Goal: Task Accomplishment & Management: Use online tool/utility

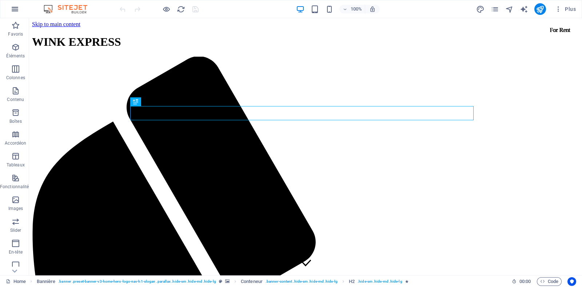
click at [17, 8] on icon "button" at bounding box center [15, 9] width 9 height 9
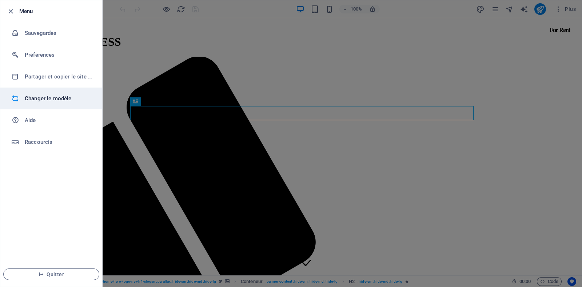
click at [45, 97] on h6 "Changer le modèle" at bounding box center [58, 98] width 67 height 9
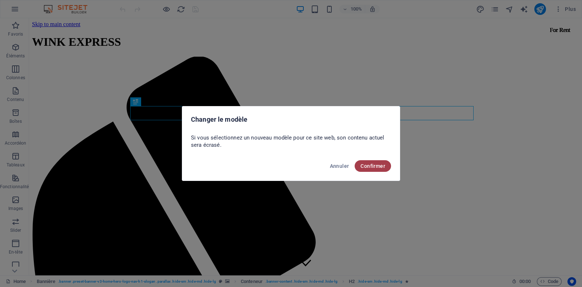
click at [371, 164] on span "Confirmer" at bounding box center [372, 166] width 25 height 6
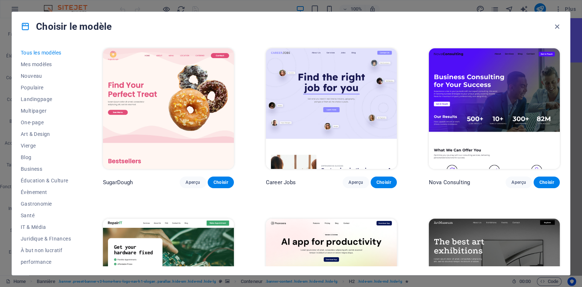
click at [457, 100] on img at bounding box center [494, 108] width 131 height 121
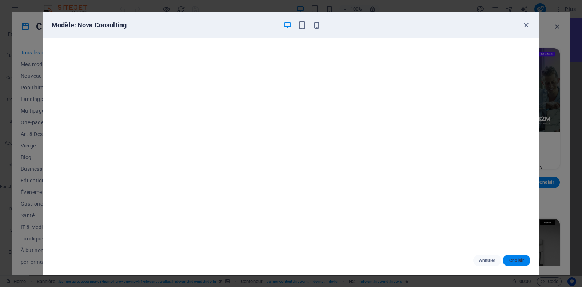
click at [513, 260] on span "Choisir" at bounding box center [516, 261] width 16 height 6
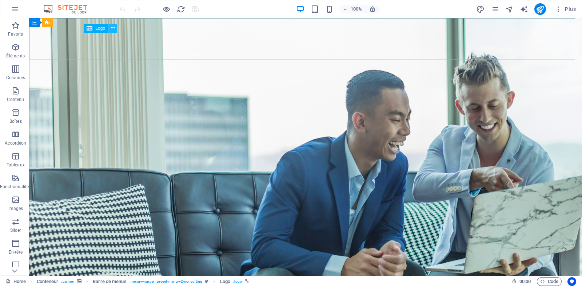
click at [112, 29] on icon at bounding box center [113, 28] width 4 height 8
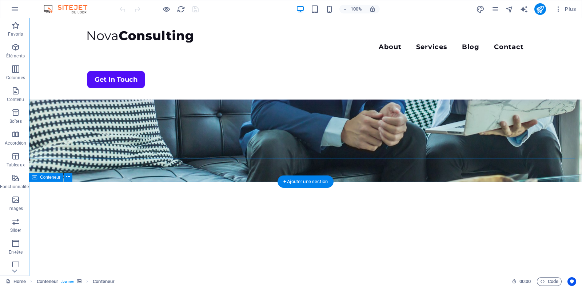
scroll to position [181, 0]
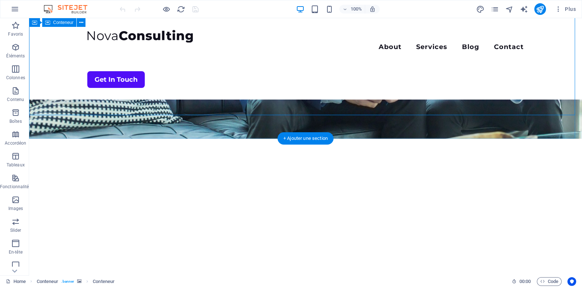
click at [32, 25] on icon at bounding box center [34, 22] width 5 height 9
click at [68, 23] on icon at bounding box center [68, 23] width 4 height 8
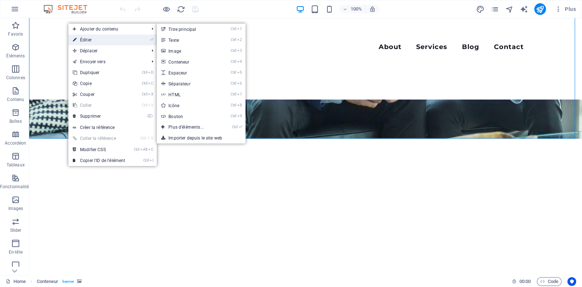
click at [85, 37] on link "⏎ Éditer" at bounding box center [98, 40] width 61 height 11
select select "vh"
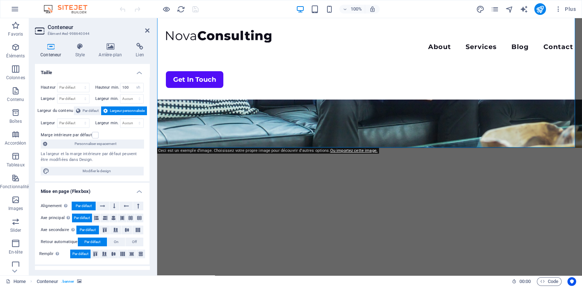
click at [148, 27] on h2 "Conteneur" at bounding box center [99, 27] width 102 height 7
click at [146, 30] on icon at bounding box center [147, 31] width 4 height 6
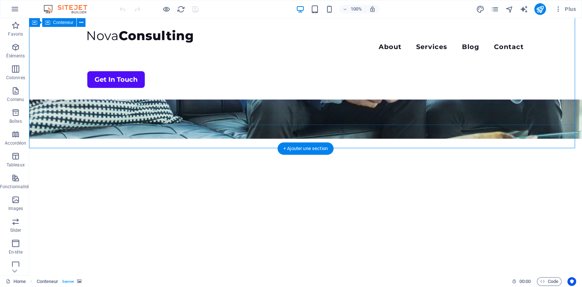
scroll to position [0, 0]
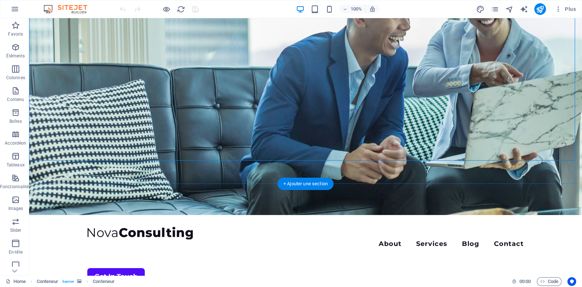
scroll to position [136, 0]
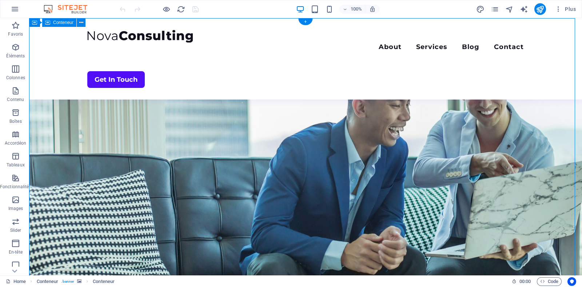
scroll to position [0, 0]
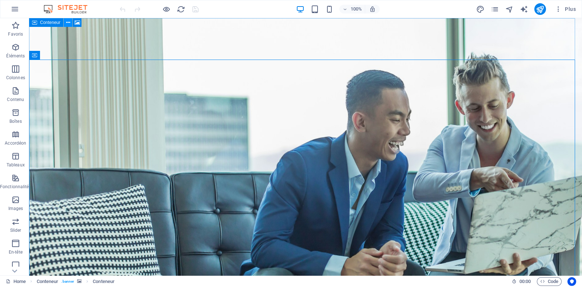
click at [66, 23] on icon at bounding box center [68, 23] width 4 height 8
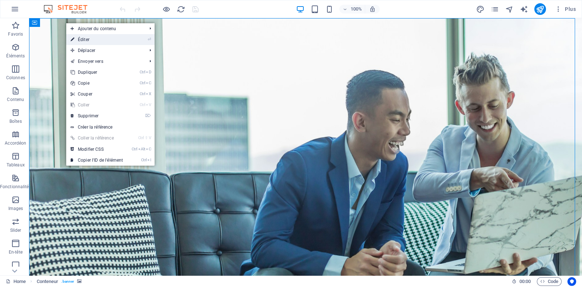
click at [96, 41] on link "⏎ Éditer" at bounding box center [96, 39] width 61 height 11
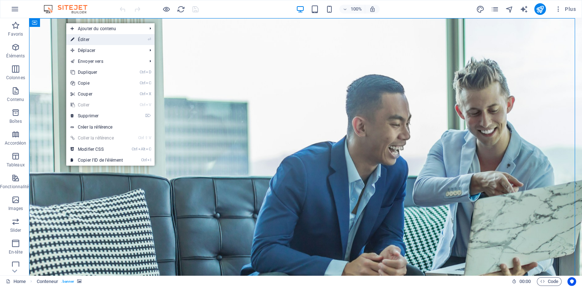
select select "vh"
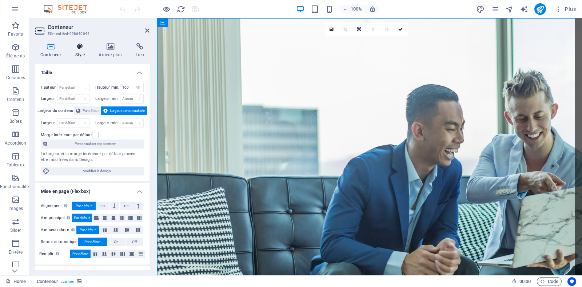
click at [79, 45] on icon at bounding box center [79, 46] width 21 height 7
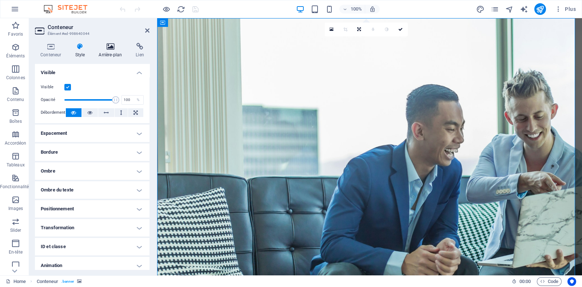
click at [122, 53] on h4 "Arrière-plan" at bounding box center [111, 50] width 37 height 15
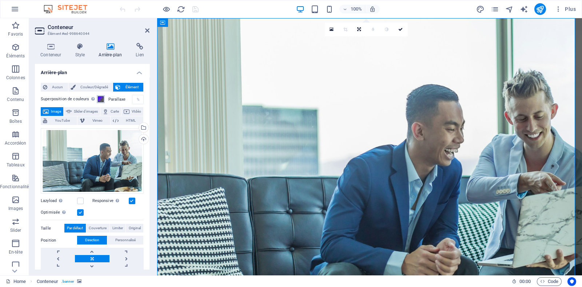
click at [100, 101] on span at bounding box center [101, 99] width 6 height 6
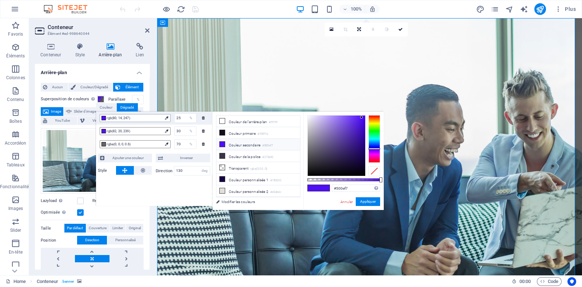
click at [143, 117] on span "rgb(80, 14, 247)" at bounding box center [133, 118] width 55 height 7
click at [118, 119] on span "rgb(80, 14, 247)" at bounding box center [133, 118] width 55 height 7
click at [166, 118] on icon at bounding box center [166, 117] width 3 height 3
drag, startPoint x: 353, startPoint y: 190, endPoint x: 327, endPoint y: 192, distance: 25.5
click at [327, 192] on div "#500ef7 Formats pris en charge #0852ed rgb(8, 82, 237) rgba(8, 82, 237, 90%) hs…" at bounding box center [343, 214] width 80 height 204
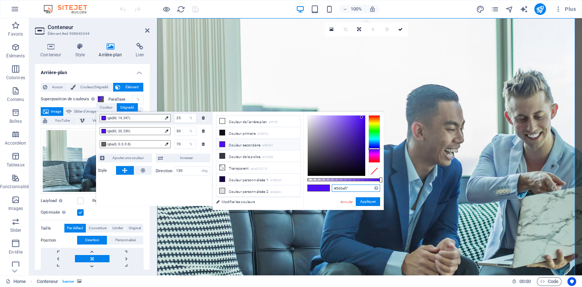
paste input "FF9C4F"
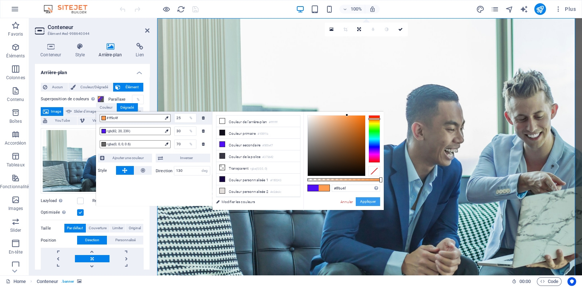
click at [367, 202] on button "Appliquer" at bounding box center [367, 201] width 24 height 9
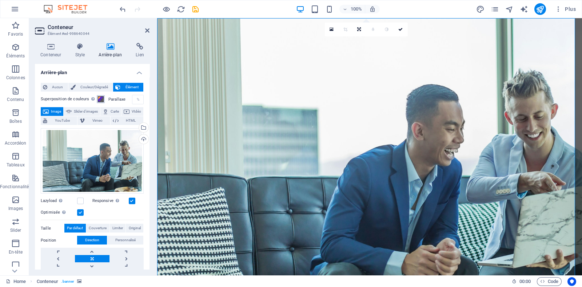
click at [101, 99] on span at bounding box center [101, 99] width 6 height 6
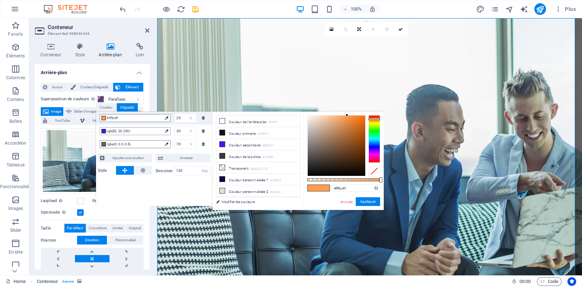
click at [149, 131] on span "rgb(82, 20, 239)" at bounding box center [133, 131] width 55 height 7
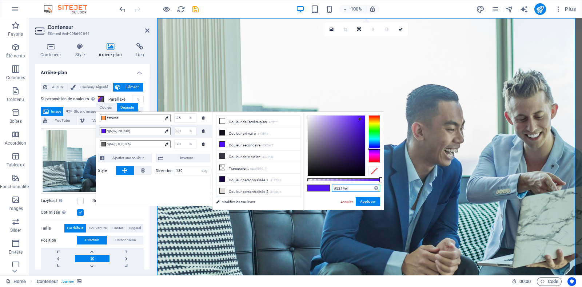
drag, startPoint x: 361, startPoint y: 189, endPoint x: 321, endPoint y: 189, distance: 40.0
click at [321, 189] on div "#5214ef Formats pris en charge #0852ed rgb(8, 82, 237) rgba(8, 82, 237, 90%) hs…" at bounding box center [343, 214] width 80 height 204
paste input "FF9C4F"
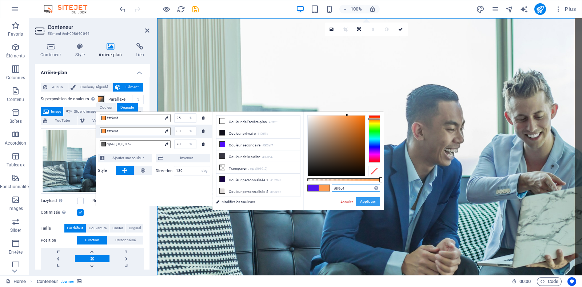
type input "#ff9c4f"
click at [370, 201] on button "Appliquer" at bounding box center [367, 201] width 24 height 9
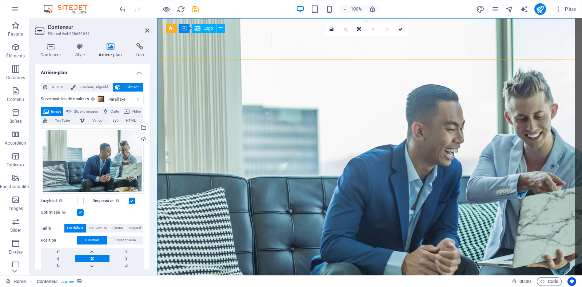
select select "px"
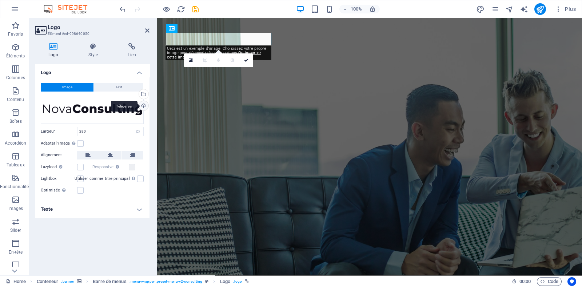
click at [144, 104] on div "Téléverser" at bounding box center [142, 106] width 11 height 11
click at [113, 109] on div "Glissez les fichiers ici, cliquez pour choisir les fichiers ou sélectionnez les…" at bounding box center [92, 109] width 103 height 29
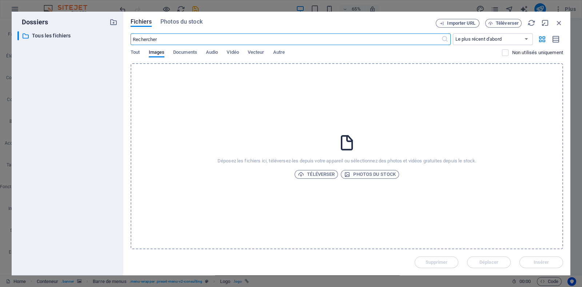
click at [143, 52] on div "Tout Images Documents Audio VIdéo Vecteur Autre" at bounding box center [315, 56] width 371 height 14
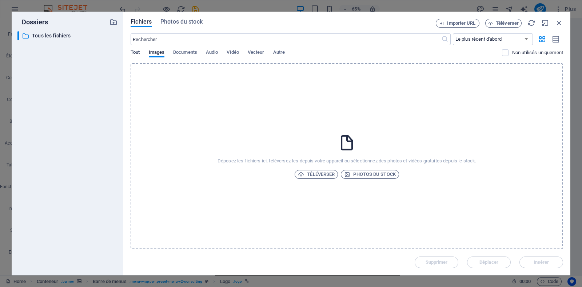
click at [138, 52] on span "Tout" at bounding box center [134, 53] width 9 height 10
click at [316, 174] on span "Téléverser" at bounding box center [316, 174] width 37 height 9
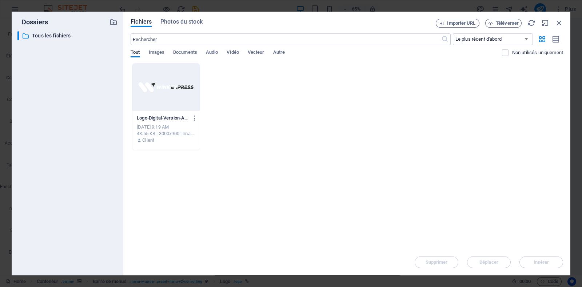
click at [169, 91] on div at bounding box center [165, 87] width 67 height 47
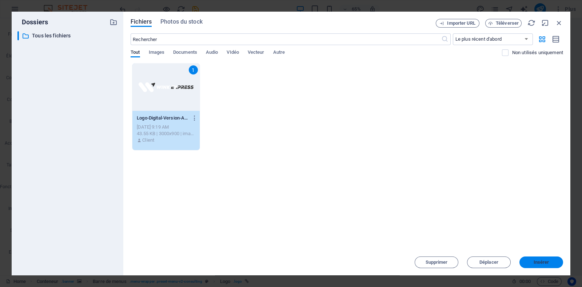
click at [538, 260] on span "Insérer" at bounding box center [541, 262] width 16 height 4
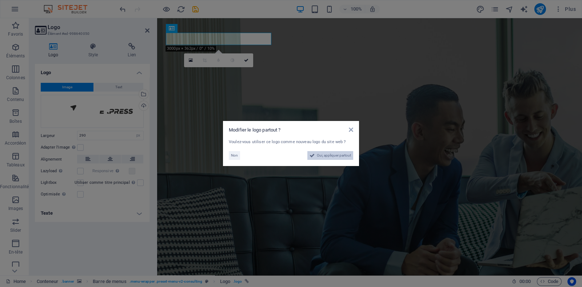
click at [322, 155] on span "Oui, appliquer partout" at bounding box center [334, 155] width 34 height 9
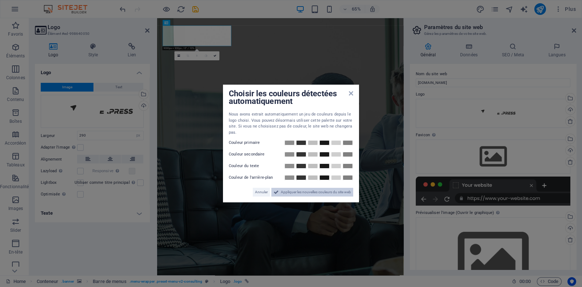
click at [288, 193] on span "Appliquer les nouvelles couleurs du site web" at bounding box center [316, 192] width 70 height 9
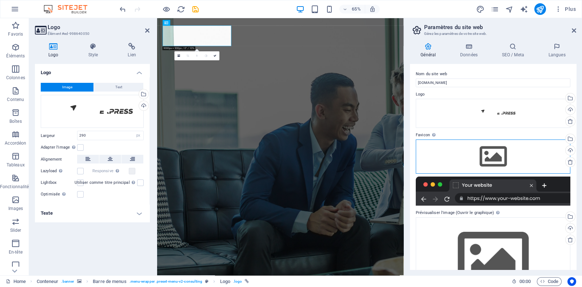
click at [483, 156] on div "Glissez les fichiers ici, cliquez pour choisir les fichiers ou sélectionnez les…" at bounding box center [492, 157] width 154 height 34
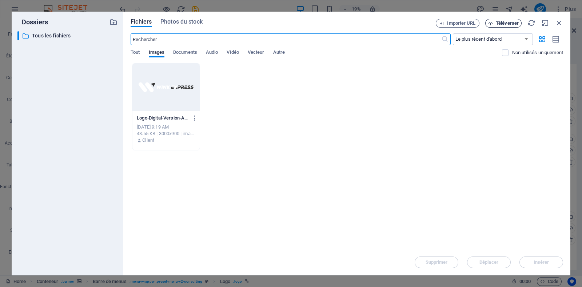
click at [506, 24] on span "Téléverser" at bounding box center [506, 23] width 23 height 4
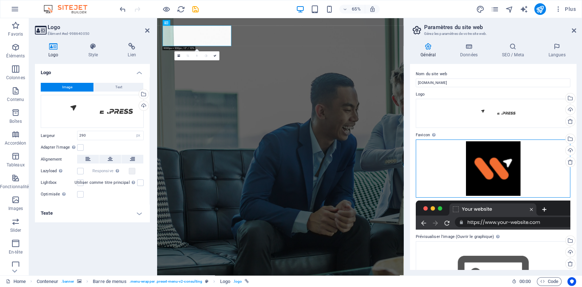
click at [499, 159] on div "Glissez les fichiers ici, cliquez pour choisir les fichiers ou sélectionnez les…" at bounding box center [492, 169] width 154 height 58
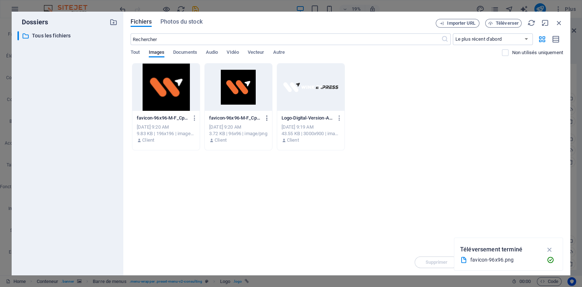
click at [268, 117] on icon "button" at bounding box center [267, 118] width 7 height 7
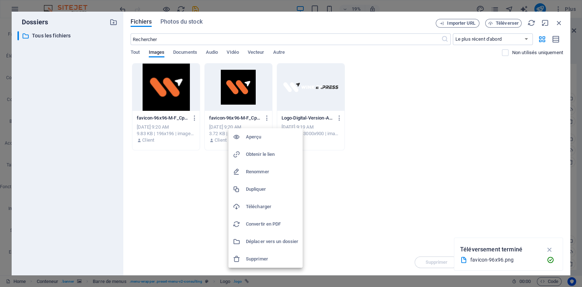
click at [249, 256] on h6 "Supprimer" at bounding box center [272, 259] width 52 height 9
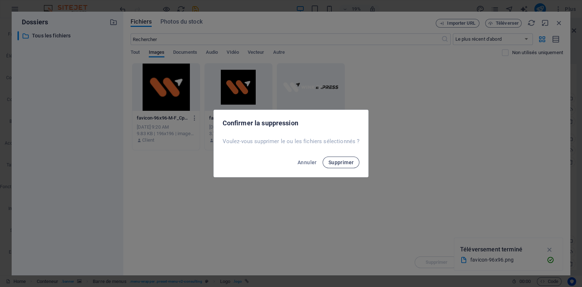
click at [338, 165] on span "Supprimer" at bounding box center [340, 163] width 25 height 6
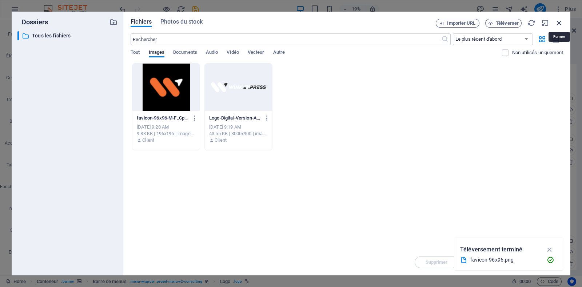
click at [558, 23] on icon "button" at bounding box center [559, 23] width 8 height 8
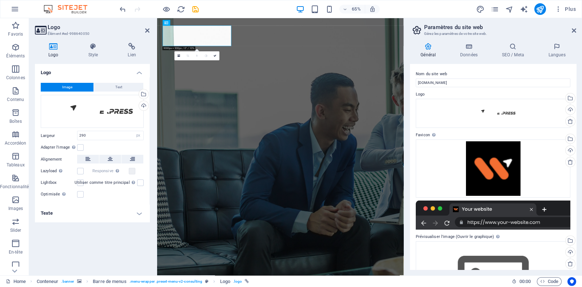
click at [464, 72] on label "Nom du site web" at bounding box center [492, 74] width 154 height 9
click at [464, 79] on input "winkexpress.online" at bounding box center [492, 83] width 154 height 9
click at [471, 51] on h4 "Données" at bounding box center [470, 50] width 42 height 15
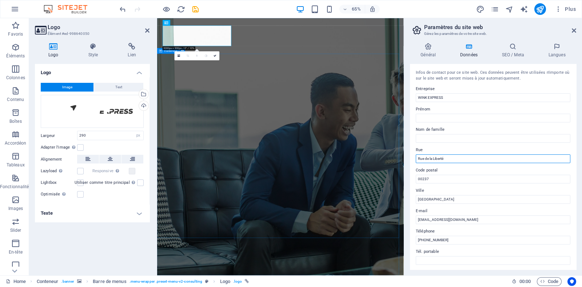
drag, startPoint x: 615, startPoint y: 177, endPoint x: 522, endPoint y: 239, distance: 111.9
drag, startPoint x: 457, startPoint y: 156, endPoint x: 411, endPoint y: 160, distance: 45.2
click at [411, 160] on div "Infos de contact pour ce site web. Ces données peuvent être utilisées n'importe…" at bounding box center [493, 167] width 166 height 206
type input "J"
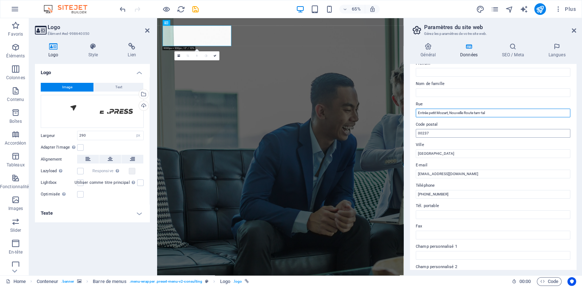
scroll to position [91, 0]
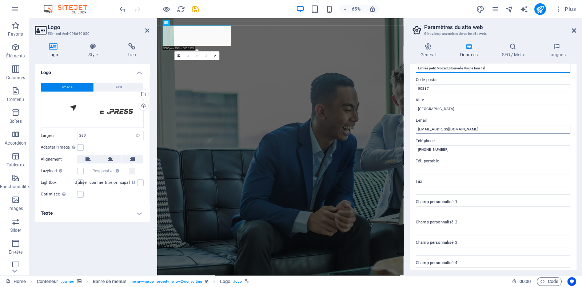
type input "Entrée petit Mozart, Nouvelle Route tam-tal"
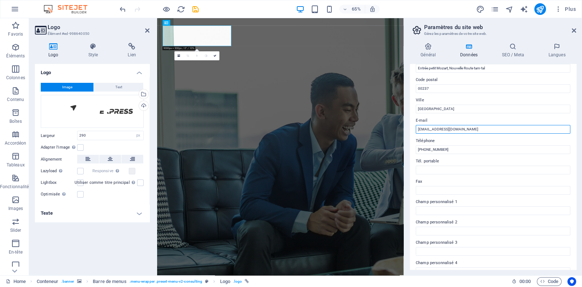
drag, startPoint x: 466, startPoint y: 129, endPoint x: 454, endPoint y: 132, distance: 12.5
click at [454, 132] on input "contact@winkexpress.cm" at bounding box center [492, 129] width 154 height 9
type input "contact@winkexpress.online"
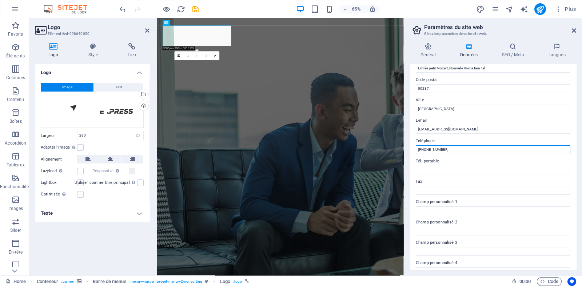
drag, startPoint x: 450, startPoint y: 146, endPoint x: 426, endPoint y: 156, distance: 26.1
click at [426, 156] on div "Infos de contact pour ce site web. Ces données peuvent être utilisées n'importe…" at bounding box center [493, 167] width 166 height 206
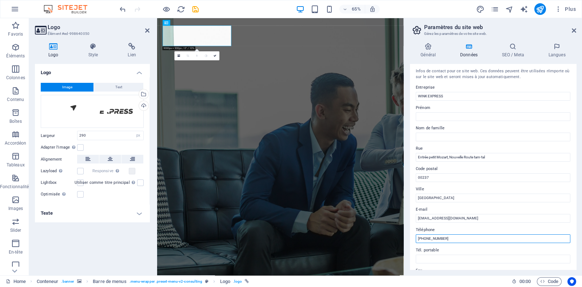
scroll to position [0, 0]
type input "+237 6 50 72 46 83"
click at [542, 278] on span "Code" at bounding box center [549, 281] width 18 height 9
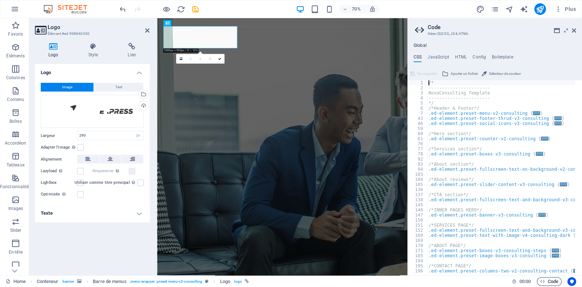
click at [542, 278] on span "Code" at bounding box center [549, 281] width 18 height 9
click at [419, 29] on icon at bounding box center [420, 30] width 11 height 10
click at [572, 31] on icon at bounding box center [573, 31] width 4 height 6
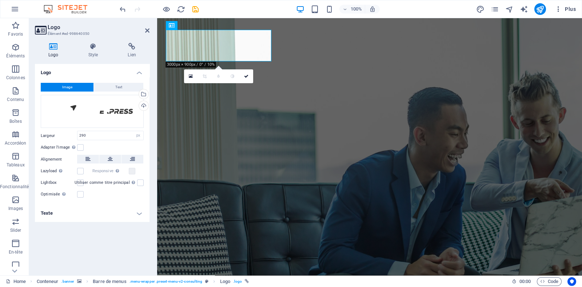
click at [576, 5] on button "Plus" at bounding box center [564, 9] width 27 height 12
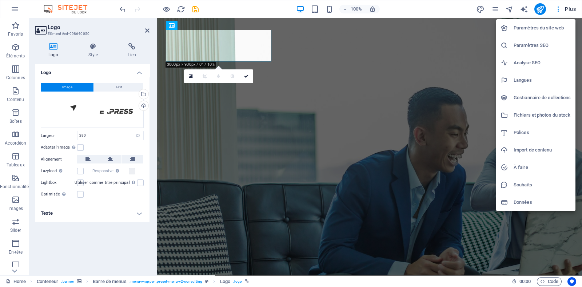
click at [545, 30] on h6 "Paramètres du site web" at bounding box center [541, 28] width 57 height 9
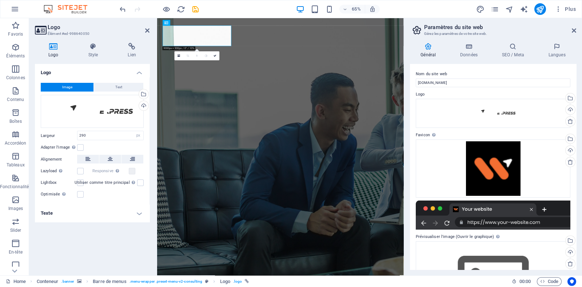
scroll to position [60, 0]
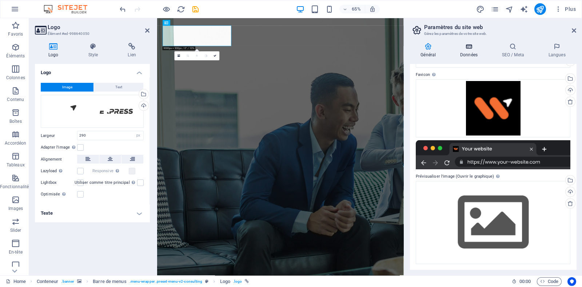
click at [471, 43] on icon at bounding box center [468, 46] width 39 height 7
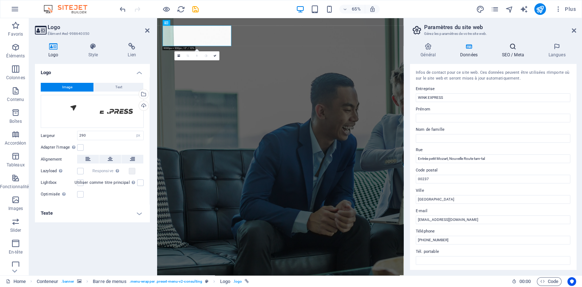
click at [506, 52] on h4 "SEO / Meta" at bounding box center [514, 50] width 47 height 15
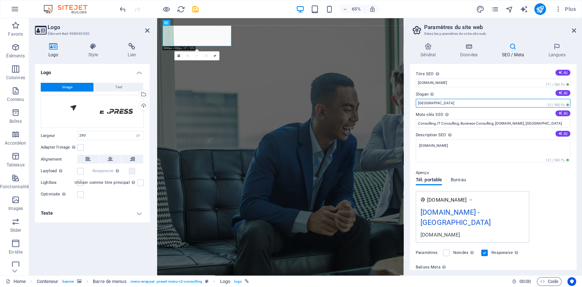
drag, startPoint x: 606, startPoint y: 121, endPoint x: 512, endPoint y: 150, distance: 98.2
drag, startPoint x: 431, startPoint y: 104, endPoint x: 419, endPoint y: 104, distance: 12.7
click at [419, 104] on input "Berlin" at bounding box center [492, 103] width 154 height 9
click at [428, 105] on input "Berlin" at bounding box center [492, 103] width 154 height 9
drag, startPoint x: 429, startPoint y: 103, endPoint x: 413, endPoint y: 103, distance: 16.7
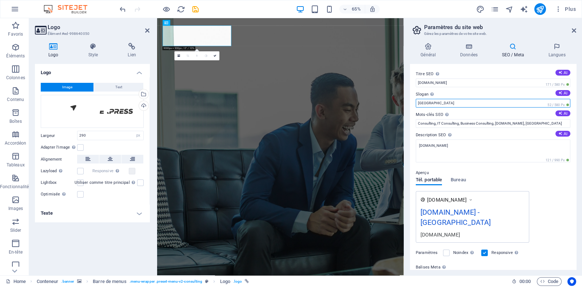
click at [413, 103] on div "Titre SEO Titre du site web. Optez pour un titre qui se démarque dans les résul…" at bounding box center [493, 167] width 166 height 206
type input "r"
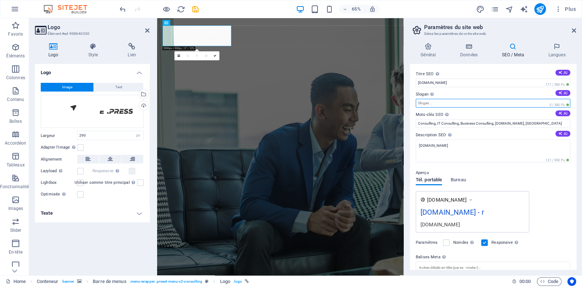
type input "r"
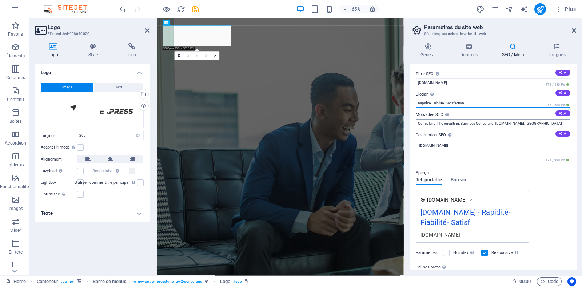
type input "Rapidité-Fiabilité- Satisfaction"
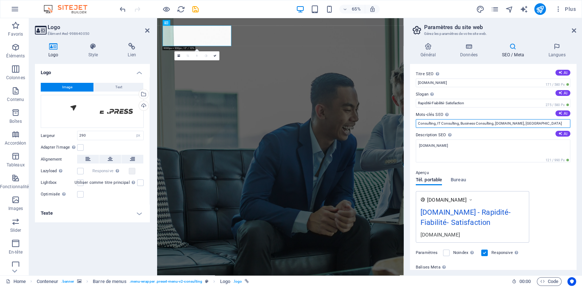
drag, startPoint x: 537, startPoint y: 123, endPoint x: 526, endPoint y: 124, distance: 11.0
click at [526, 124] on input "Consulting, IT Consulting, Business Consulting, winkexpress.online, Berlin" at bounding box center [492, 123] width 154 height 9
type input "Consulting, IT Consulting, Business Consulting, winkexpress.online, Yaounde, Ca…"
click at [559, 132] on icon at bounding box center [560, 134] width 4 height 4
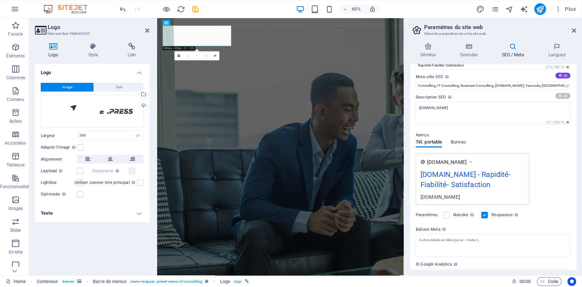
scroll to position [71, 0]
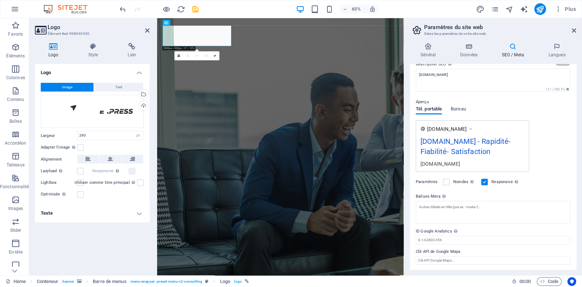
type textarea "Unlock your business potential with Nova Consulting! Tailored strategies, exper…"
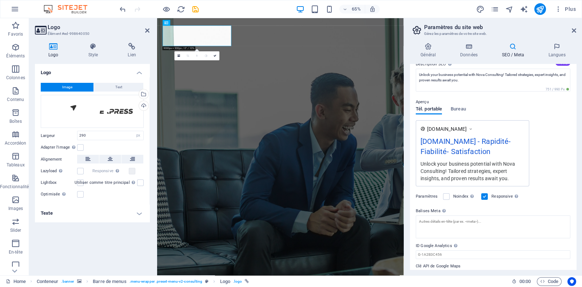
scroll to position [85, 0]
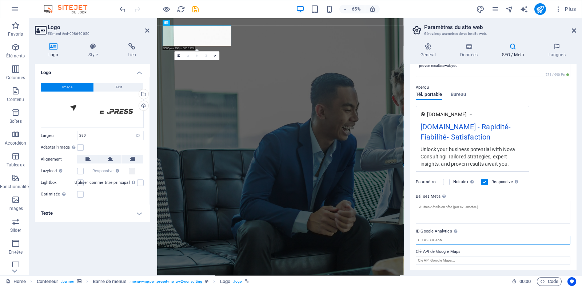
drag, startPoint x: 444, startPoint y: 238, endPoint x: 419, endPoint y: 238, distance: 24.7
click at [419, 238] on input "ID Google Analytics Veuillez ajouter uniquement l'ID Google Analytics. Nous inc…" at bounding box center [492, 240] width 154 height 9
drag, startPoint x: 416, startPoint y: 251, endPoint x: 443, endPoint y: 250, distance: 26.6
click at [433, 250] on label "Clé API de Google Maps" at bounding box center [492, 252] width 154 height 9
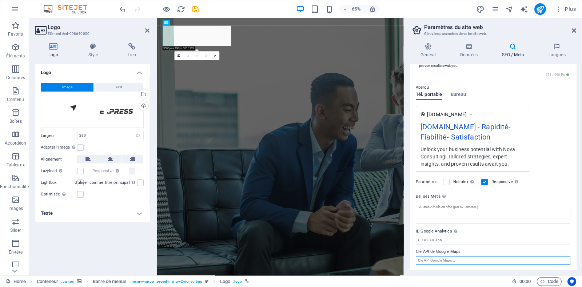
click at [433, 256] on input "Clé API de Google Maps" at bounding box center [492, 260] width 154 height 9
drag, startPoint x: 460, startPoint y: 249, endPoint x: 426, endPoint y: 250, distance: 33.8
click at [426, 250] on label "Clé API de Google Maps" at bounding box center [492, 252] width 154 height 9
click at [426, 256] on input "Clé API de Google Maps" at bounding box center [492, 260] width 154 height 9
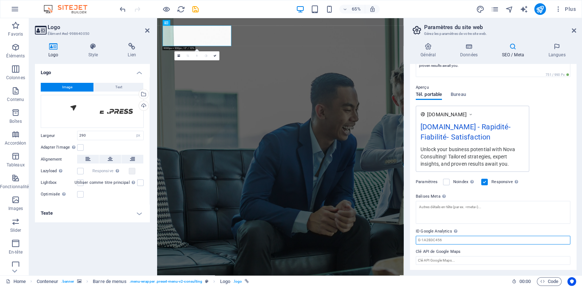
click at [456, 240] on input "ID Google Analytics Veuillez ajouter uniquement l'ID Google Analytics. Nous inc…" at bounding box center [492, 240] width 154 height 9
paste input "370117471"
click at [482, 229] on label "ID Google Analytics Veuillez ajouter uniquement l'ID Google Analytics. Nous inc…" at bounding box center [492, 231] width 154 height 9
click at [482, 236] on input "370117471" at bounding box center [492, 240] width 154 height 9
drag, startPoint x: 600, startPoint y: 259, endPoint x: 525, endPoint y: 359, distance: 125.7
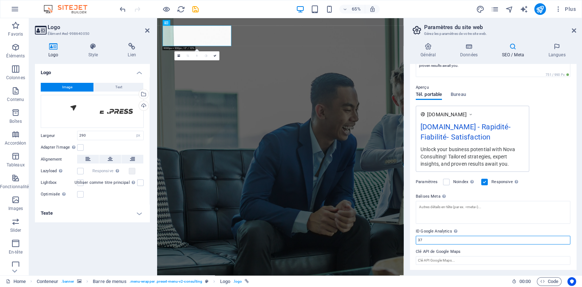
type input "3"
paste input "370117471"
type input "370117471"
click at [553, 52] on h4 "Langues" at bounding box center [556, 50] width 39 height 15
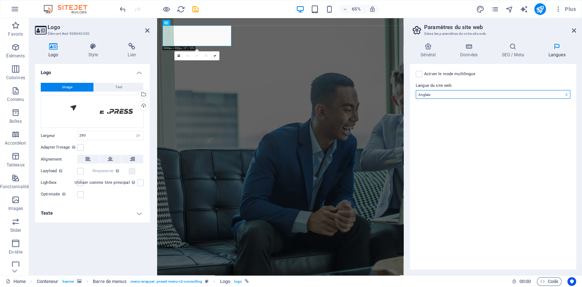
click at [514, 91] on select "Abkhazian Afar Afrikaans Akan Albanais Allemand Amharic Anglais Arabe Aragonese…" at bounding box center [492, 94] width 154 height 9
select select "50"
click at [415, 90] on select "Abkhazian Afar Afrikaans Akan Albanais Allemand Amharic Anglais Arabe Aragonese…" at bounding box center [492, 94] width 154 height 9
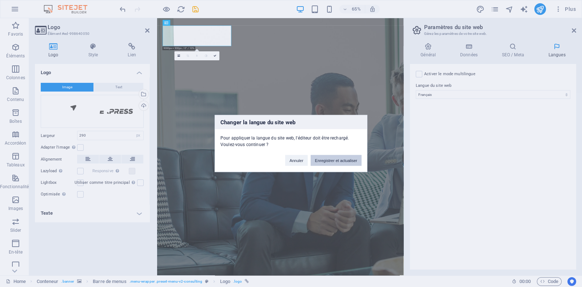
click at [341, 159] on button "Enregistrer et actualiser" at bounding box center [335, 160] width 51 height 11
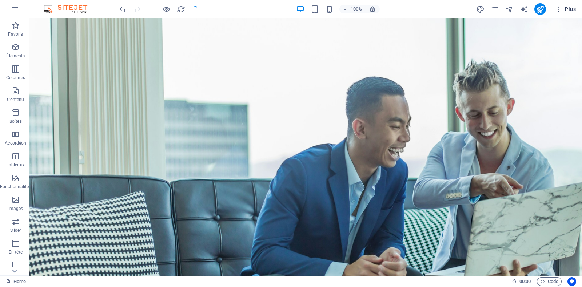
click at [571, 7] on span "Plus" at bounding box center [564, 8] width 21 height 7
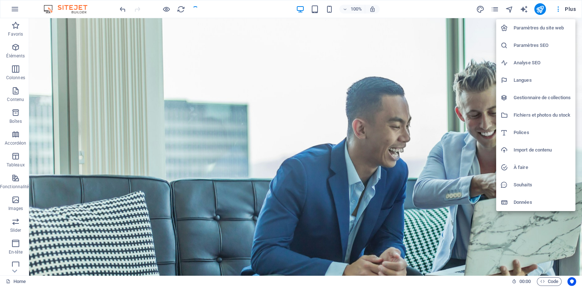
click at [549, 24] on h6 "Paramètres du site web" at bounding box center [541, 28] width 57 height 9
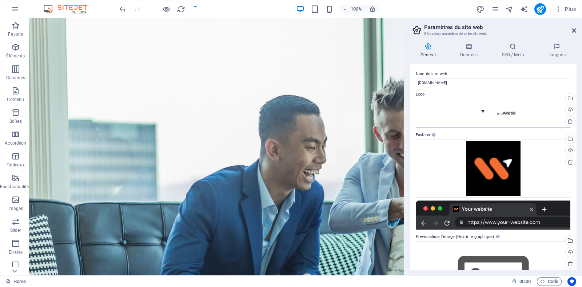
scroll to position [60, 0]
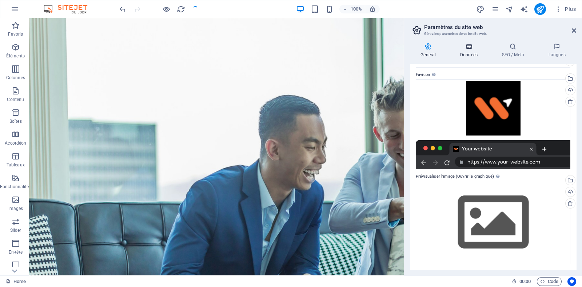
click at [459, 50] on h4 "Données" at bounding box center [470, 50] width 42 height 15
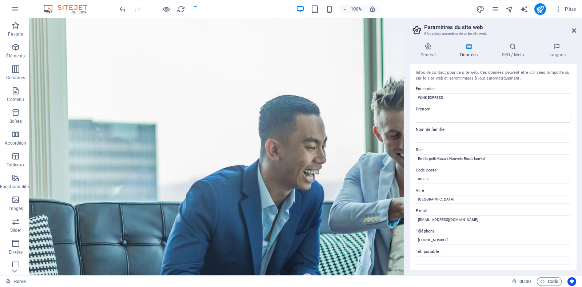
scroll to position [143, 0]
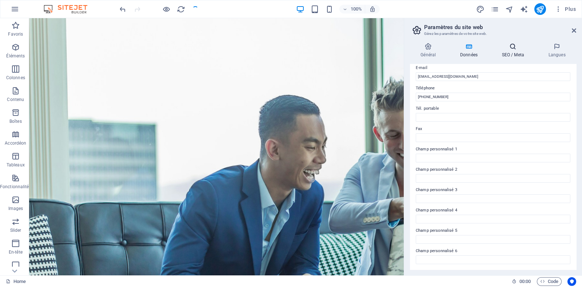
click at [525, 48] on icon at bounding box center [513, 46] width 44 height 7
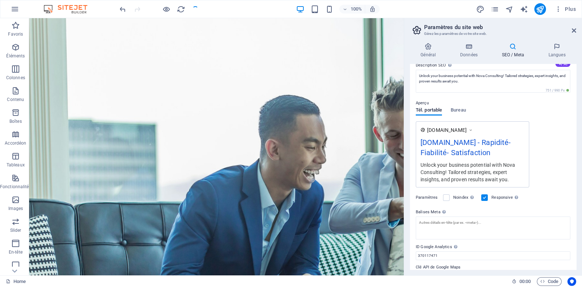
scroll to position [85, 0]
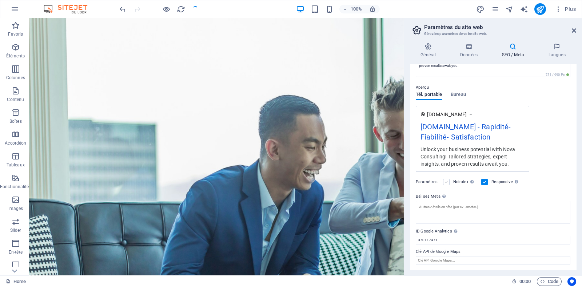
click at [447, 182] on label at bounding box center [446, 182] width 7 height 7
click at [0, 0] on input "Noindex Indiquez aux moteurs de recherche d'exclure ce site web des résultats d…" at bounding box center [0, 0] width 0 height 0
click at [446, 181] on label at bounding box center [446, 182] width 7 height 7
click at [0, 0] on input "Noindex Indiquez aux moteurs de recherche d'exclure ce site web des résultats d…" at bounding box center [0, 0] width 0 height 0
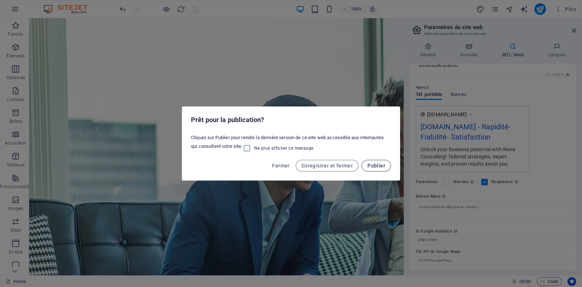
click at [383, 166] on span "Publier" at bounding box center [376, 166] width 18 height 6
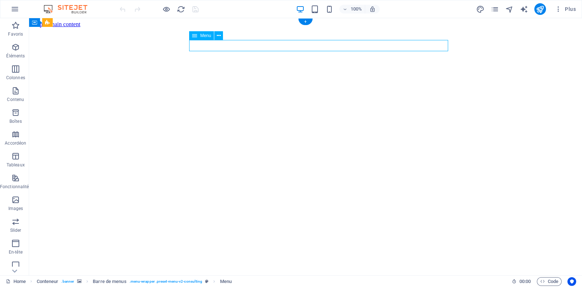
click at [217, 35] on icon at bounding box center [219, 36] width 4 height 8
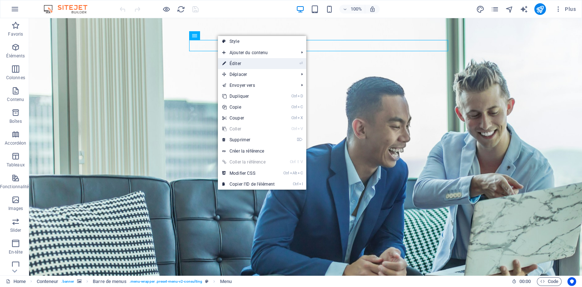
click at [255, 62] on link "⏎ Éditer" at bounding box center [248, 63] width 61 height 11
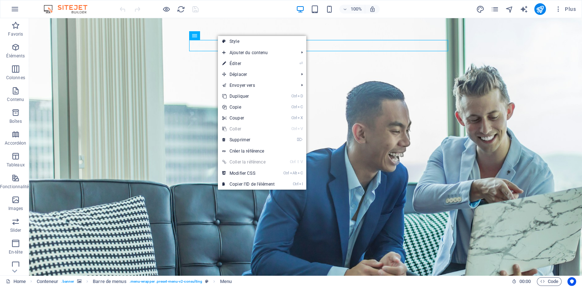
select select "1"
select select
select select "2"
select select
select select "3"
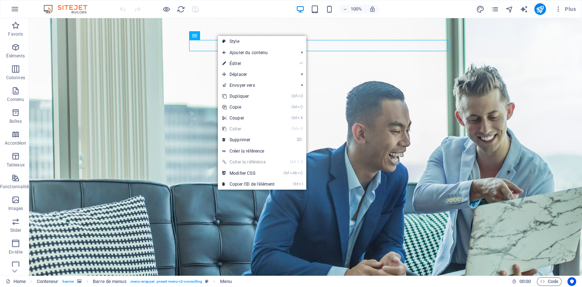
select select
select select "4"
select select
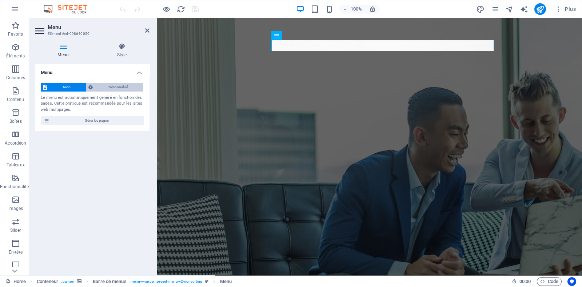
click at [122, 84] on span "Personnalisé" at bounding box center [118, 87] width 47 height 9
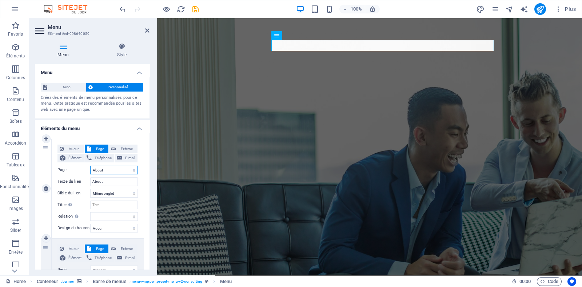
drag, startPoint x: 113, startPoint y: 174, endPoint x: 102, endPoint y: 173, distance: 10.9
click at [102, 173] on select "Home About Services Blog Contact Legal Notice Privacy" at bounding box center [114, 170] width 48 height 9
click at [109, 170] on select "Home About Services Blog Contact Legal Notice Privacy" at bounding box center [114, 170] width 48 height 9
drag, startPoint x: 112, startPoint y: 183, endPoint x: 88, endPoint y: 183, distance: 23.6
click at [88, 183] on div "Texte du lien About" at bounding box center [97, 181] width 80 height 9
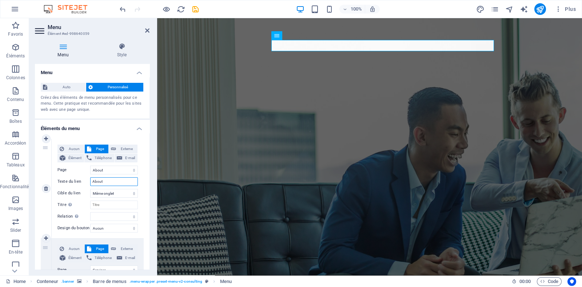
type input "0"
select select
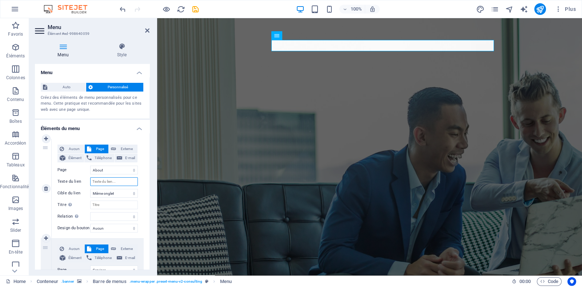
select select
type input "&"
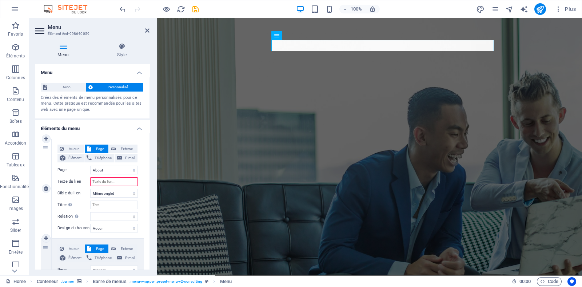
type input "1"
type input "A"
select select
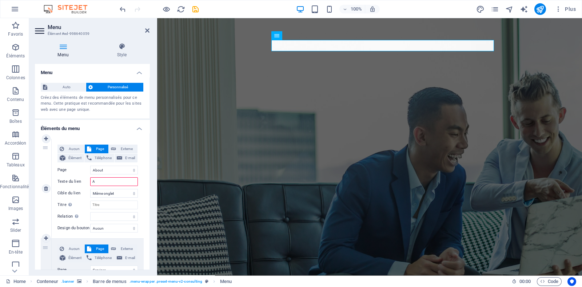
select select
type input "A propos de nois"
select select
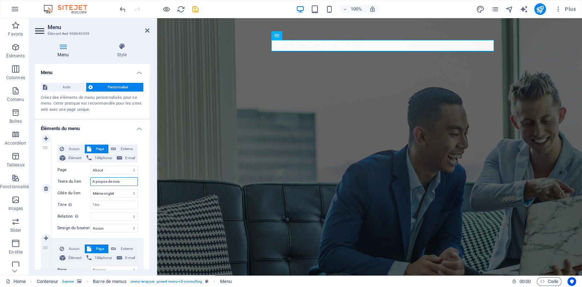
select select
type input "A propos de no"
select select
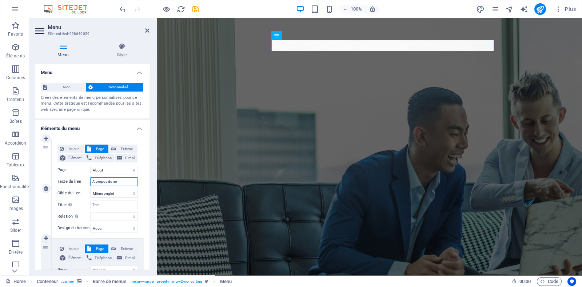
select select
type input "A propos de nous"
select select
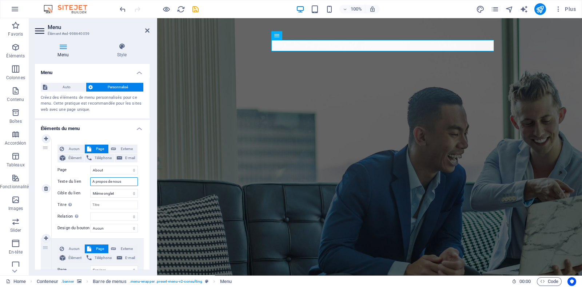
select select
type input "A"
select select
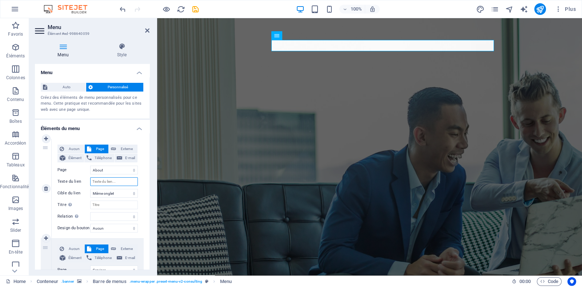
select select
type input "N"
select select
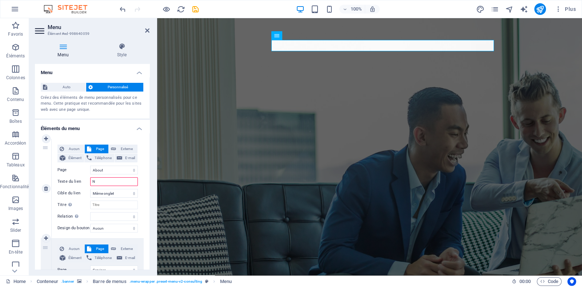
select select
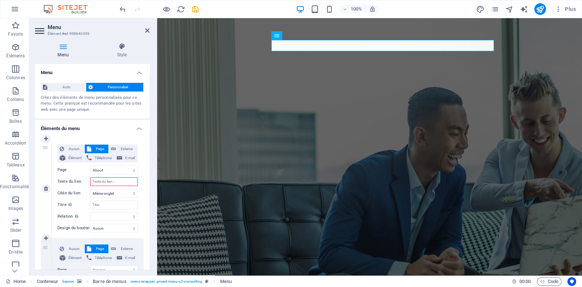
type input ","
type input "?"
type input ","
type input "N"
select select
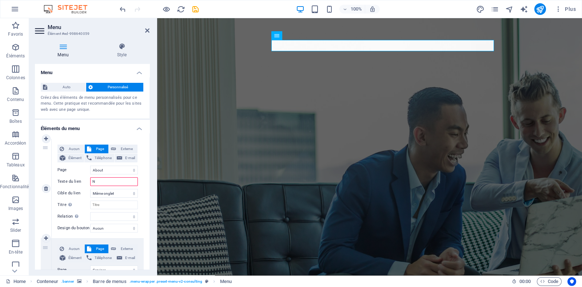
select select
type input "No"
select select
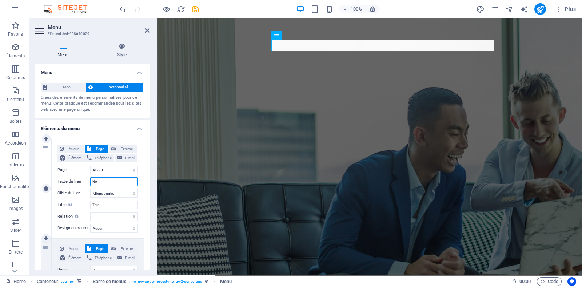
select select
type input "Nous"
select select
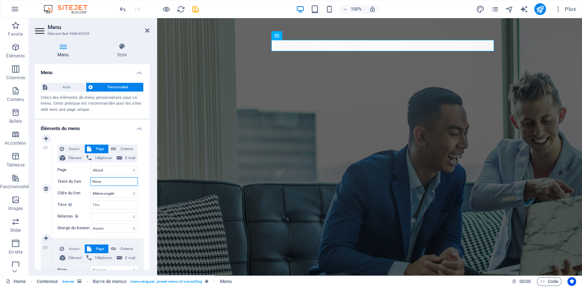
select select
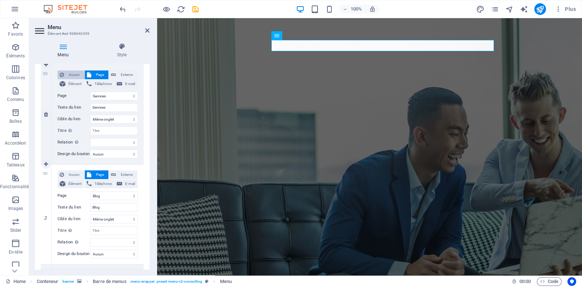
scroll to position [181, 0]
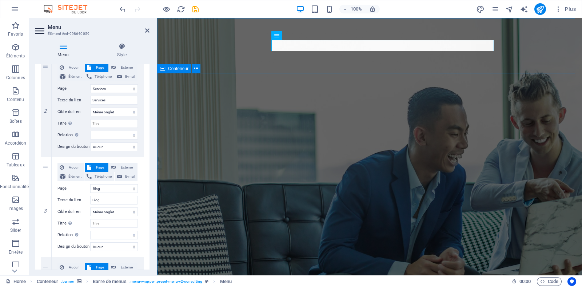
type input "Nous"
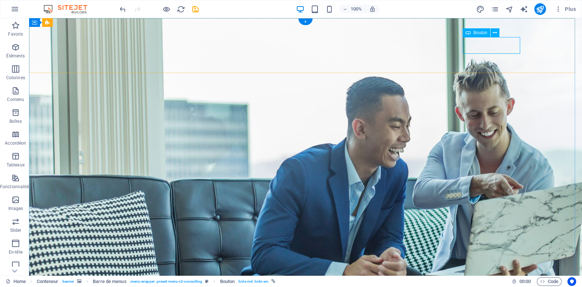
click at [492, 34] on icon at bounding box center [494, 33] width 4 height 8
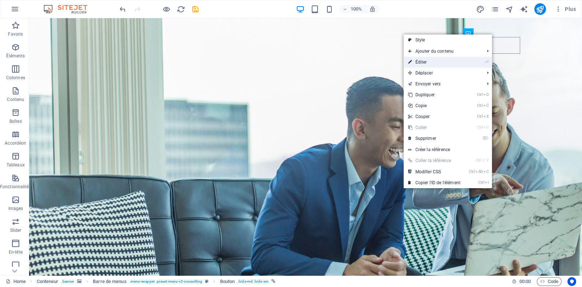
click at [454, 59] on link "⏎ Éditer" at bounding box center [433, 62] width 61 height 11
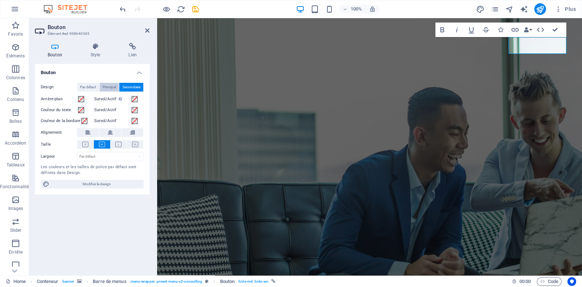
click at [110, 89] on span "Principal" at bounding box center [108, 87] width 13 height 9
click at [94, 55] on h4 "Style" at bounding box center [97, 50] width 38 height 15
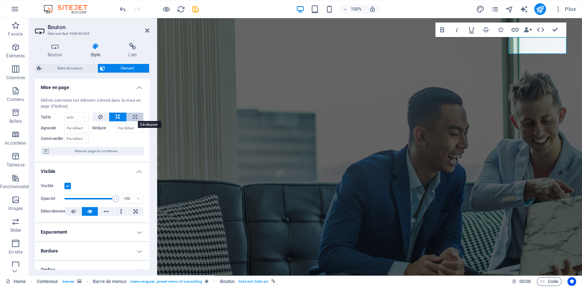
click at [134, 118] on icon at bounding box center [135, 117] width 4 height 9
type input "100"
select select "%"
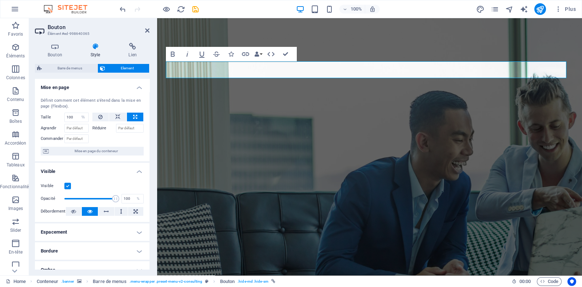
select select "DISABLED_OPTION_VALUE"
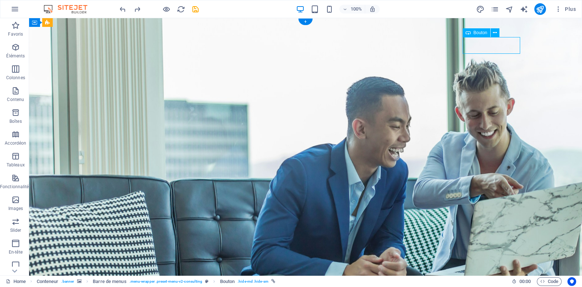
click at [496, 33] on icon at bounding box center [494, 33] width 4 height 8
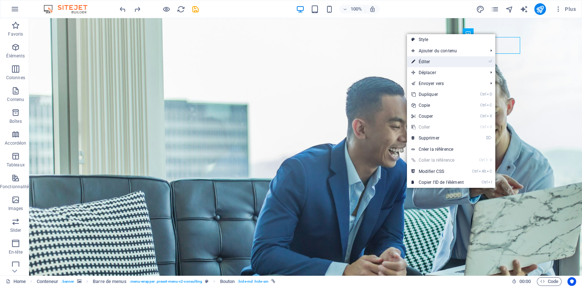
drag, startPoint x: 454, startPoint y: 63, endPoint x: 294, endPoint y: 45, distance: 160.2
click at [454, 63] on link "⏎ Éditer" at bounding box center [437, 61] width 61 height 11
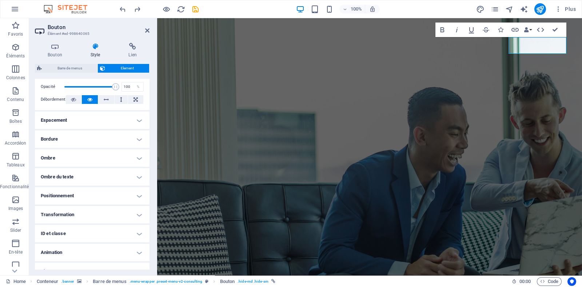
scroll to position [122, 0]
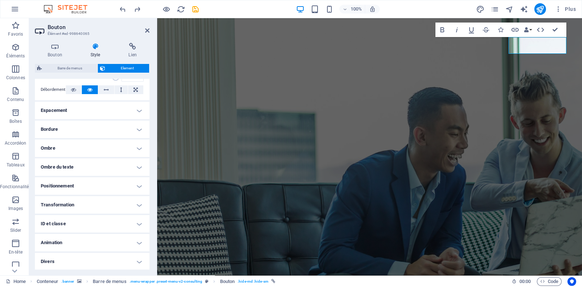
click at [108, 245] on h4 "Animation" at bounding box center [92, 242] width 114 height 17
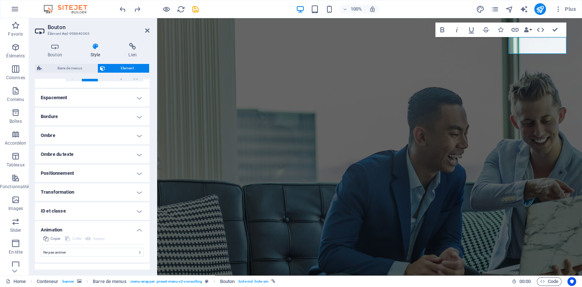
scroll to position [145, 0]
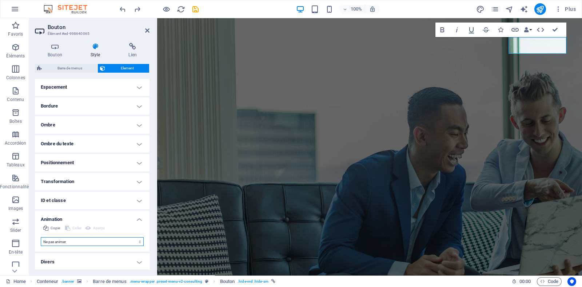
click at [112, 238] on select "Ne pas animer Afficher / Masquer Glisser vers le haut / le bas Zoomer/Dézoomer …" at bounding box center [92, 241] width 103 height 9
select select "shrink"
click at [41, 237] on select "Ne pas animer Afficher / Masquer Glisser vers le haut / le bas Zoomer/Dézoomer …" at bounding box center [92, 241] width 103 height 9
select select "scroll"
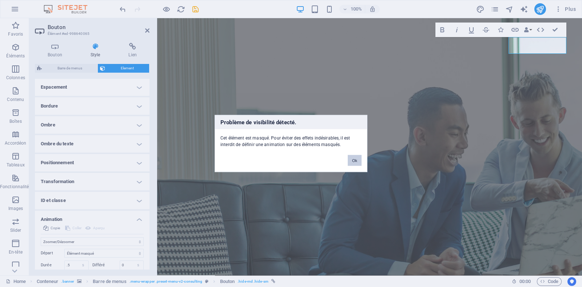
click at [359, 158] on button "Ok" at bounding box center [354, 160] width 14 height 11
select select "none"
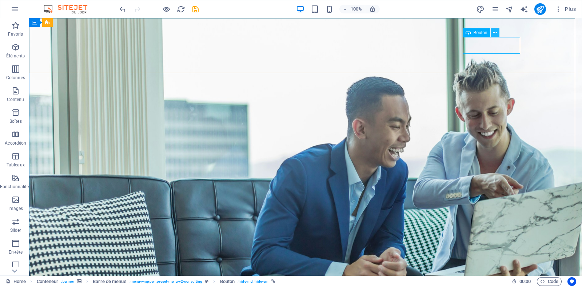
click at [493, 34] on icon at bounding box center [494, 33] width 4 height 8
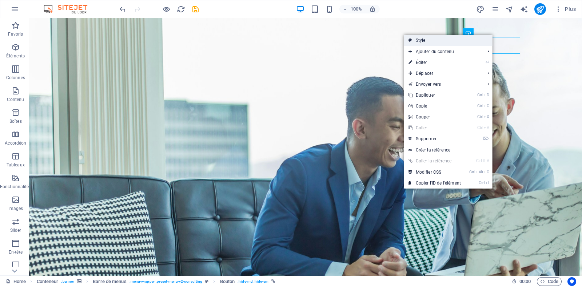
click at [479, 39] on link "Style" at bounding box center [448, 40] width 88 height 11
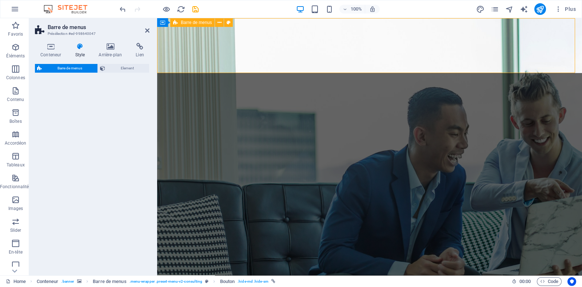
select select "rem"
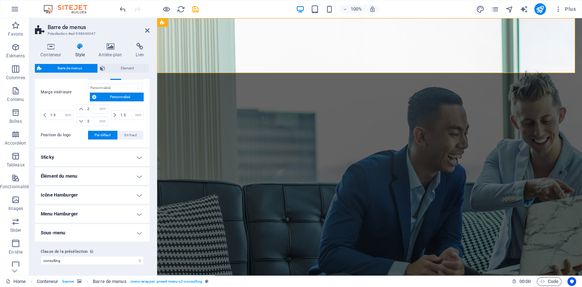
scroll to position [28, 0]
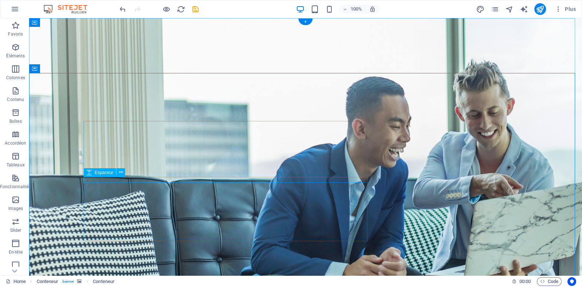
scroll to position [45, 0]
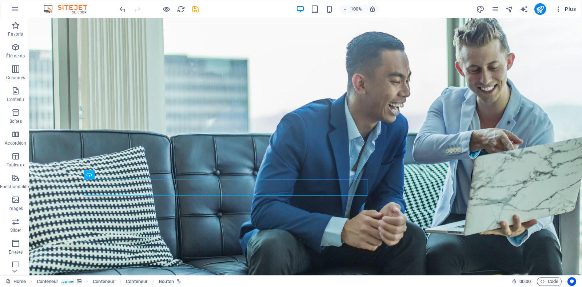
click at [563, 10] on span "Plus" at bounding box center [564, 8] width 21 height 7
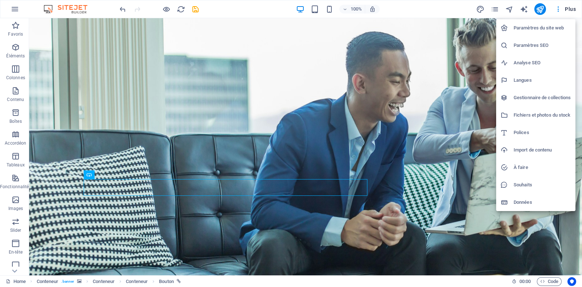
click at [493, 10] on div at bounding box center [291, 143] width 582 height 287
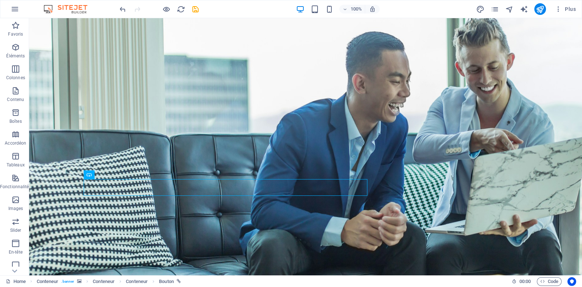
click at [493, 8] on div "Paramètres du site web Paramètres SEO Analyse SEO Langues Gestionnaire de colle…" at bounding box center [291, 145] width 582 height 283
click at [493, 8] on icon "pages" at bounding box center [494, 9] width 8 height 8
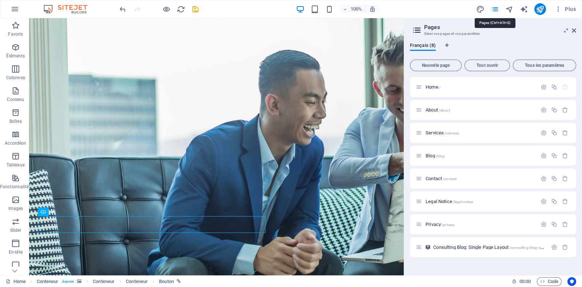
click at [493, 8] on icon "pages" at bounding box center [494, 9] width 8 height 8
click at [445, 88] on p "Home /" at bounding box center [479, 87] width 109 height 5
click at [434, 88] on span "Home /" at bounding box center [432, 86] width 15 height 5
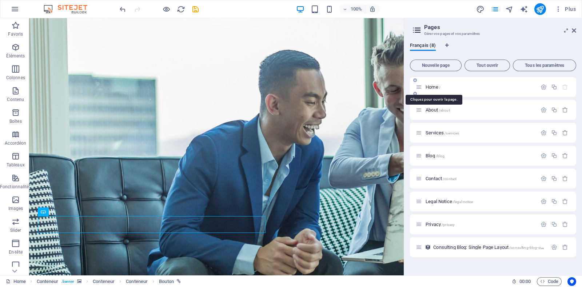
click at [434, 88] on span "Home /" at bounding box center [432, 86] width 15 height 5
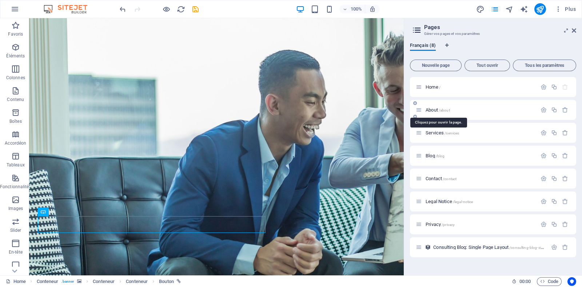
click at [434, 110] on span "About /about" at bounding box center [437, 109] width 24 height 5
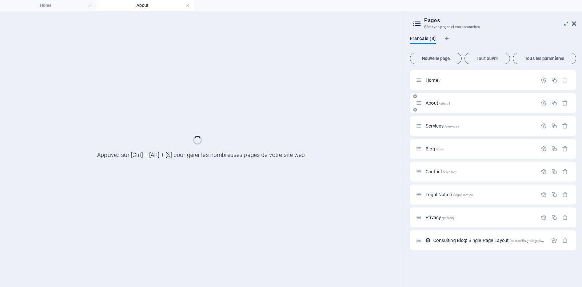
scroll to position [0, 0]
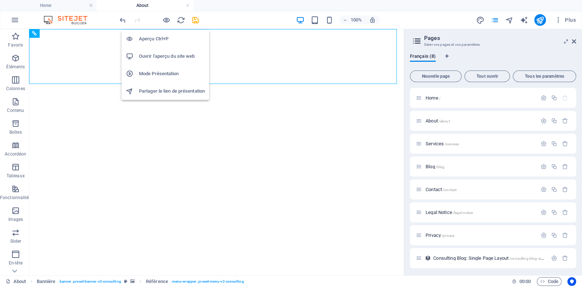
click at [166, 94] on h6 "Partager le lien de présentation" at bounding box center [172, 91] width 66 height 9
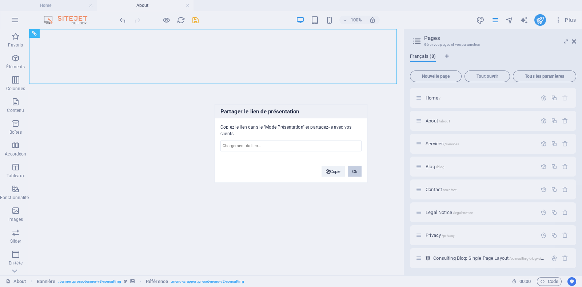
click at [354, 174] on button "Ok" at bounding box center [354, 171] width 14 height 11
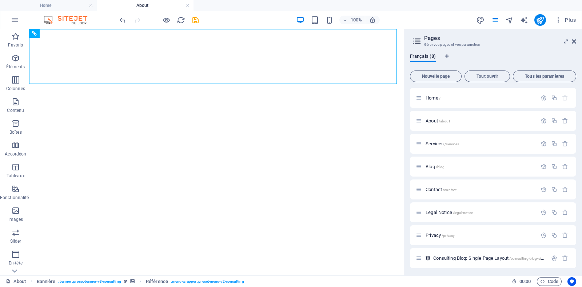
click at [581, 43] on aside "Pages Gérer vos pages et vos paramètres Français (8) Nouvelle page Tout ouvrir …" at bounding box center [492, 152] width 178 height 246
click at [574, 43] on icon at bounding box center [573, 42] width 4 height 6
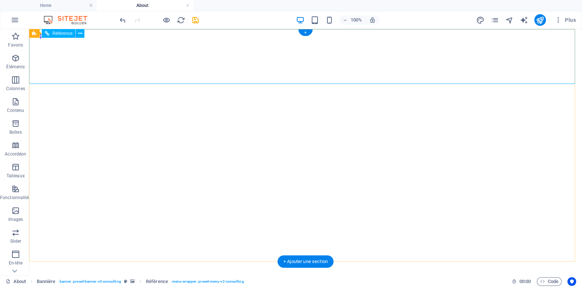
click at [77, 33] on button at bounding box center [80, 33] width 9 height 9
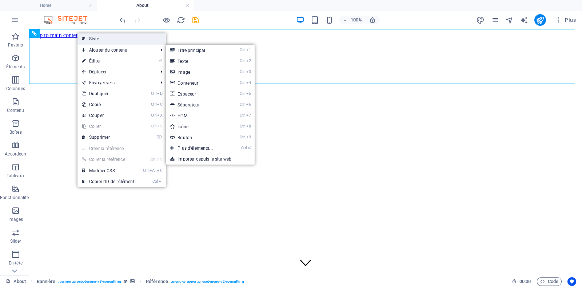
click at [112, 39] on link "Style" at bounding box center [121, 38] width 88 height 11
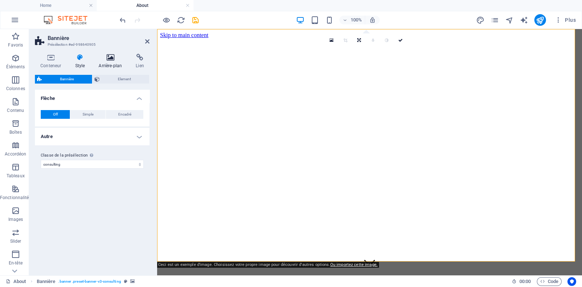
click at [106, 66] on h4 "Arrière-plan" at bounding box center [111, 61] width 37 height 15
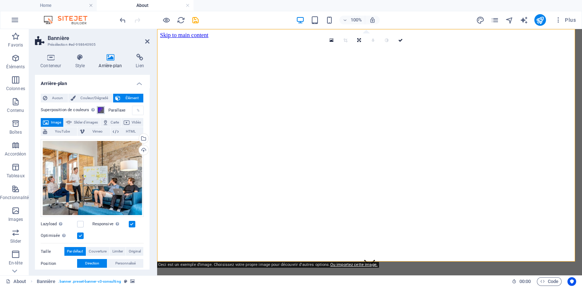
click at [103, 108] on button "Superposition de couleurs Ajoute une superposition sur l'arrière-plan pour le c…" at bounding box center [101, 110] width 8 height 8
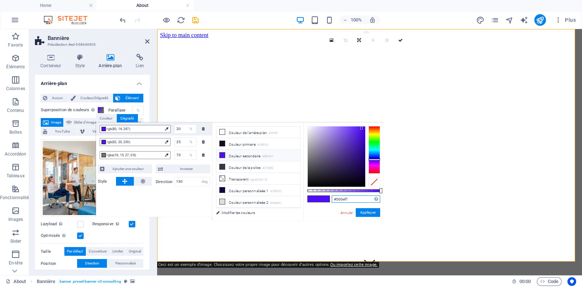
drag, startPoint x: 354, startPoint y: 200, endPoint x: 322, endPoint y: 199, distance: 32.7
click at [322, 199] on div "#500ef7 Formats pris en charge #0852ed rgb(8, 82, 237) rgba(8, 82, 237, 90%) hs…" at bounding box center [343, 224] width 80 height 204
paste input "FF9C4F"
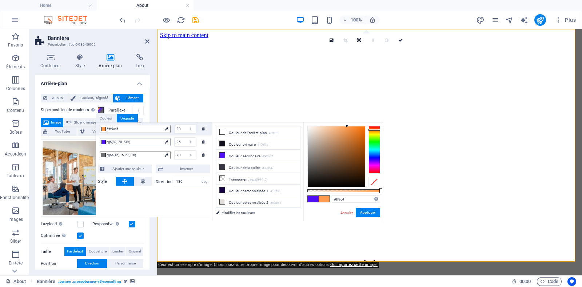
click at [137, 142] on span "rgb(82, 20, 239)" at bounding box center [133, 142] width 55 height 7
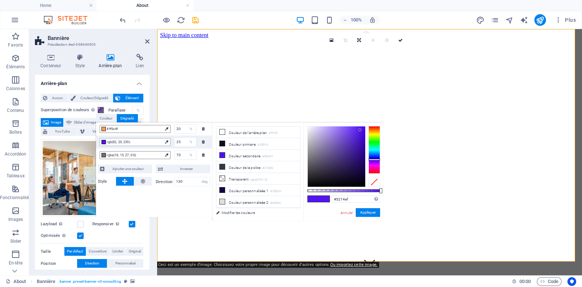
click at [157, 145] on span "rgb(82, 20, 239)" at bounding box center [133, 142] width 55 height 7
drag, startPoint x: 351, startPoint y: 196, endPoint x: 325, endPoint y: 198, distance: 25.9
click at [325, 198] on div "#5214ef Formats pris en charge #0852ed rgb(8, 82, 237) rgba(8, 82, 237, 90%) hs…" at bounding box center [343, 224] width 80 height 204
paste input "FF9C4F"
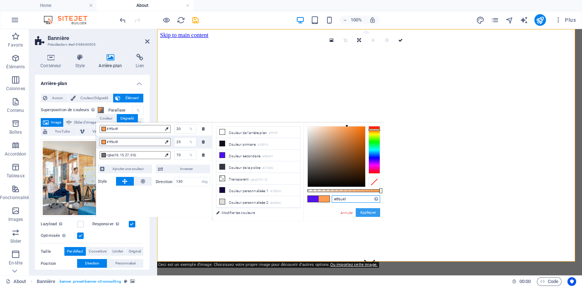
type input "#ff9c4f"
click at [363, 210] on button "Appliquer" at bounding box center [367, 212] width 24 height 9
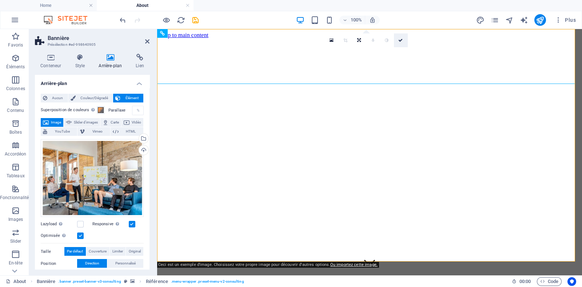
click at [403, 37] on link at bounding box center [401, 40] width 14 height 14
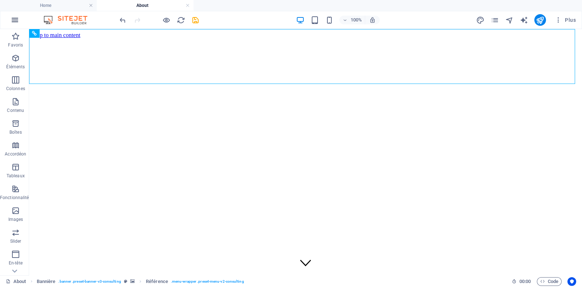
click at [20, 24] on button "button" at bounding box center [14, 19] width 17 height 17
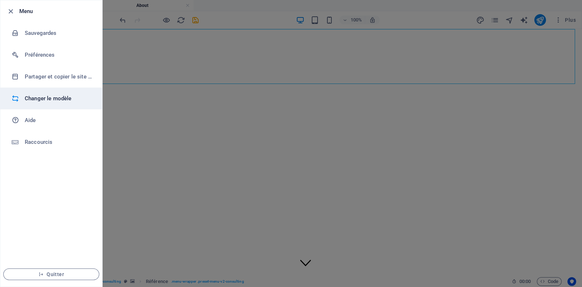
click at [74, 91] on li "Changer le modèle" at bounding box center [51, 99] width 102 height 22
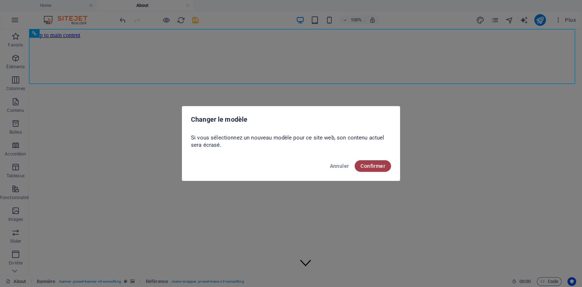
click at [366, 164] on span "Confirmer" at bounding box center [372, 166] width 25 height 6
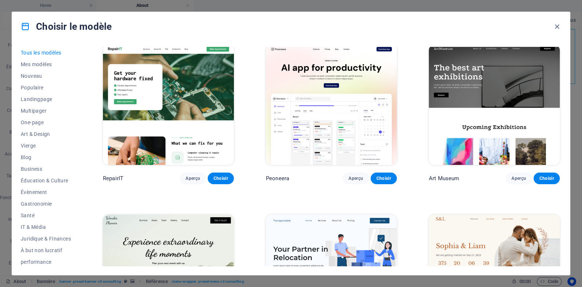
scroll to position [181, 0]
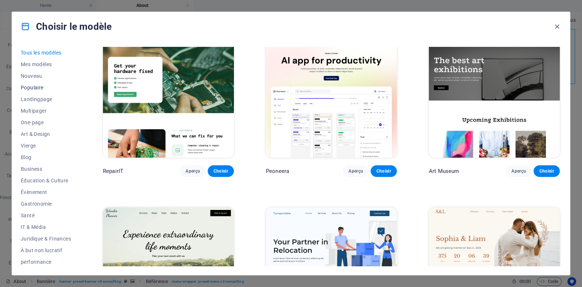
click at [45, 85] on span "Populaire" at bounding box center [46, 88] width 50 height 6
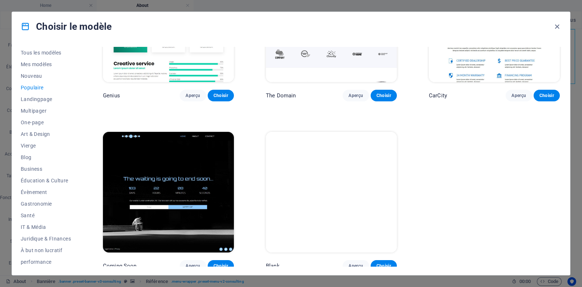
scroll to position [632, 0]
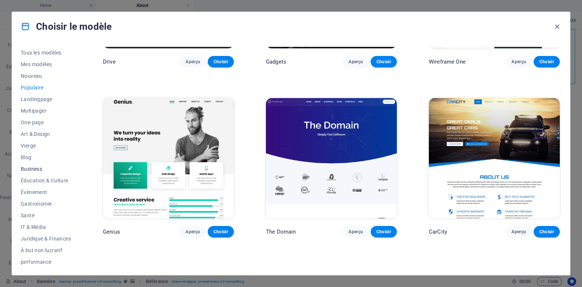
click at [35, 168] on span "Business" at bounding box center [46, 169] width 50 height 6
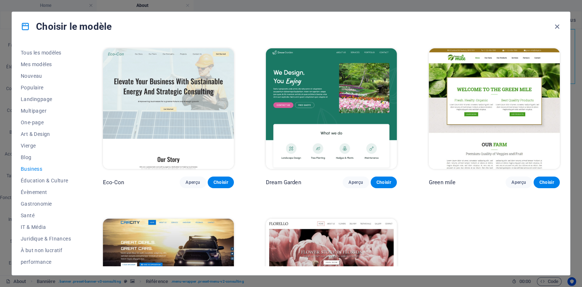
scroll to position [45, 0]
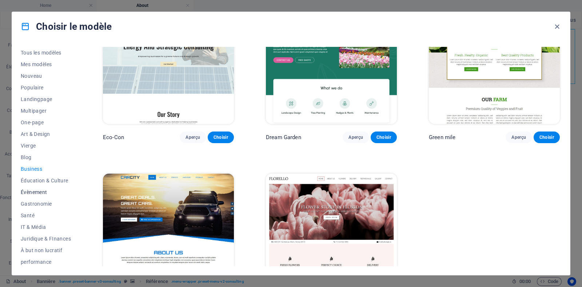
click at [47, 188] on button "Évènement" at bounding box center [46, 192] width 50 height 12
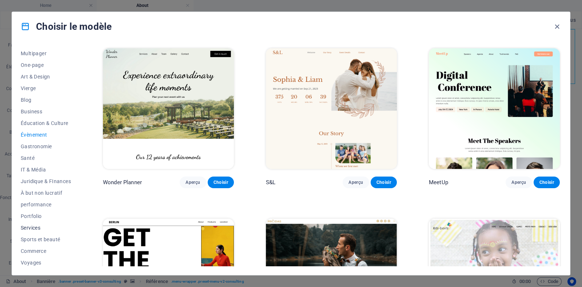
scroll to position [71, 0]
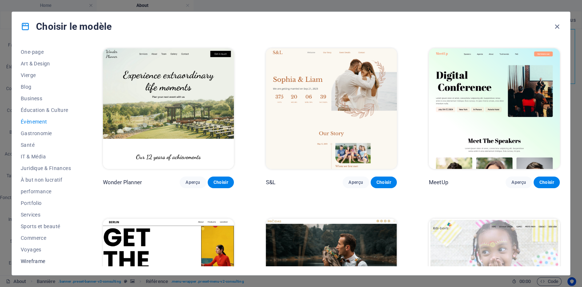
click at [45, 262] on span "Wireframe" at bounding box center [46, 261] width 50 height 6
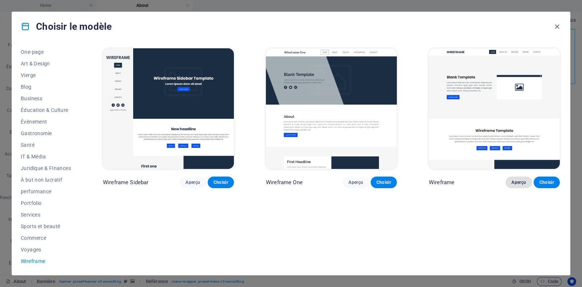
click at [514, 181] on span "Aperçu" at bounding box center [518, 183] width 15 height 6
